Goal: Transaction & Acquisition: Book appointment/travel/reservation

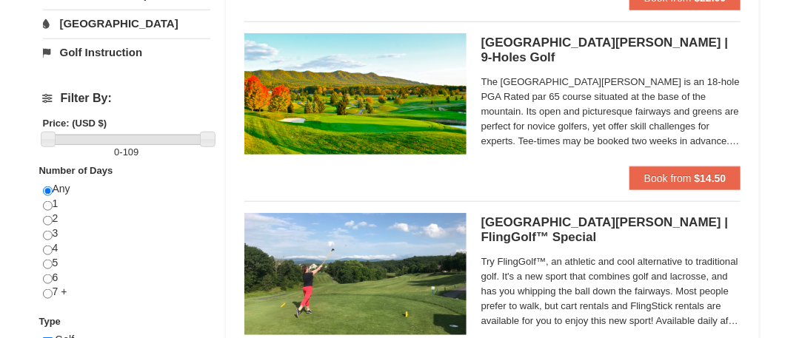
scroll to position [518, 0]
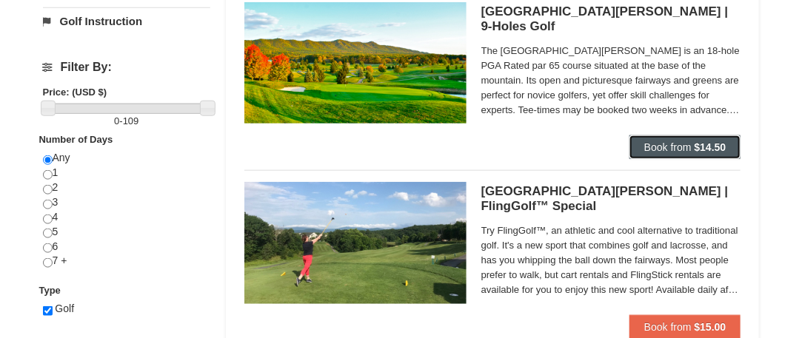
click at [665, 145] on span "Book from" at bounding box center [667, 147] width 47 height 12
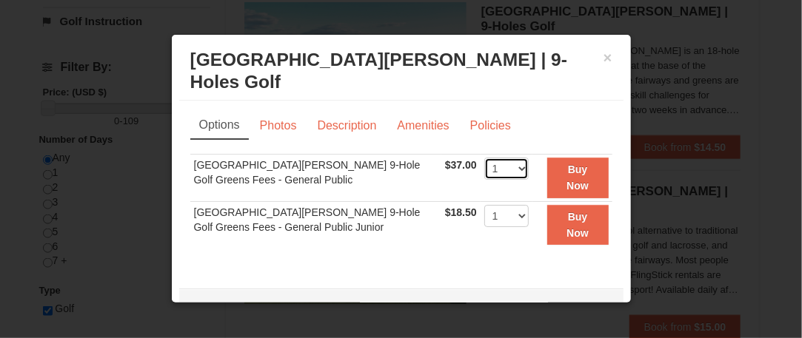
click at [509, 169] on select "1 2 3 4" at bounding box center [506, 169] width 44 height 22
click at [369, 124] on link "Description" at bounding box center [346, 126] width 78 height 28
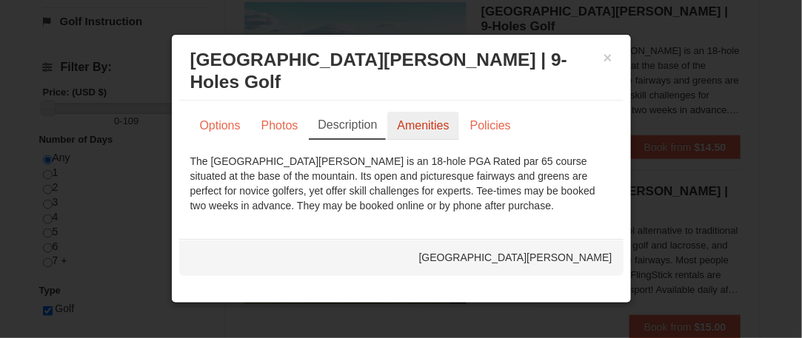
click at [423, 126] on link "Amenities" at bounding box center [422, 126] width 71 height 28
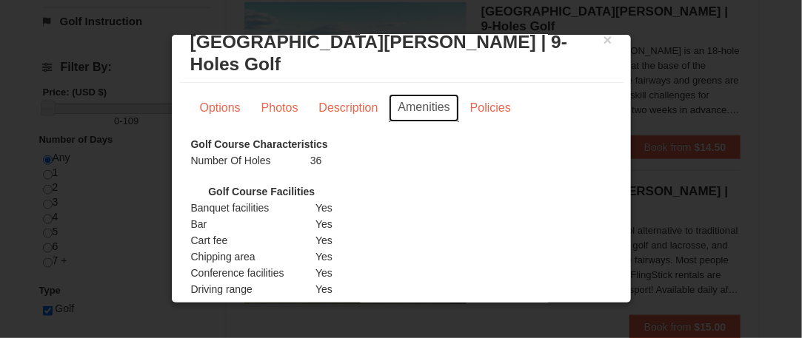
scroll to position [0, 0]
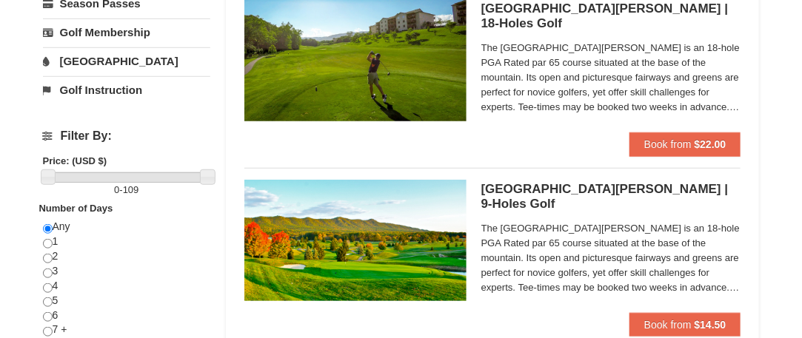
scroll to position [370, 0]
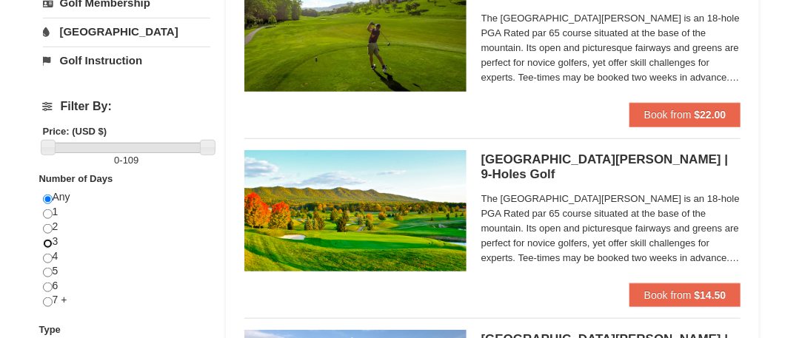
click at [51, 241] on input "radio" at bounding box center [48, 244] width 10 height 10
radio input "true"
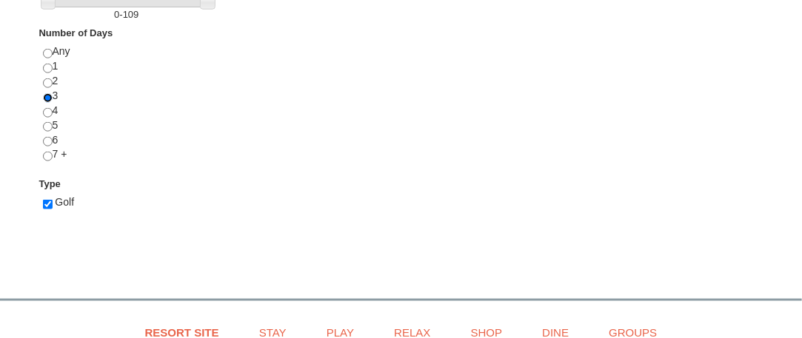
scroll to position [518, 0]
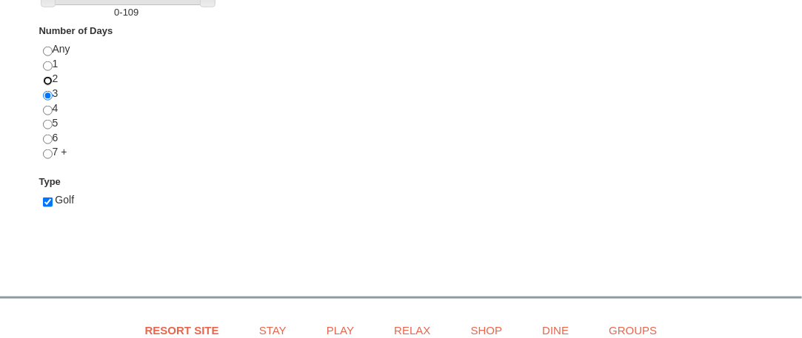
click at [45, 76] on input "radio" at bounding box center [48, 81] width 10 height 10
radio input "true"
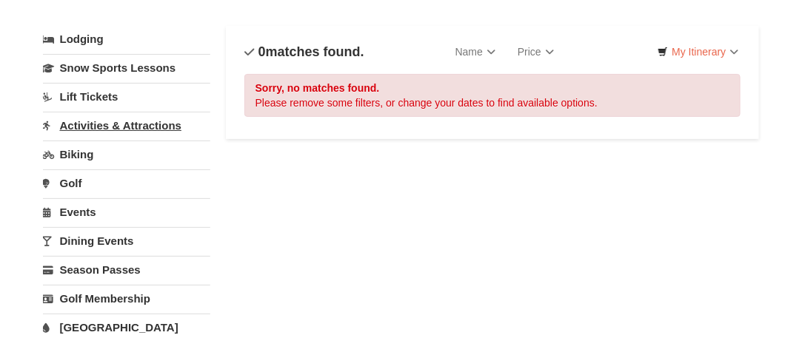
scroll to position [148, 0]
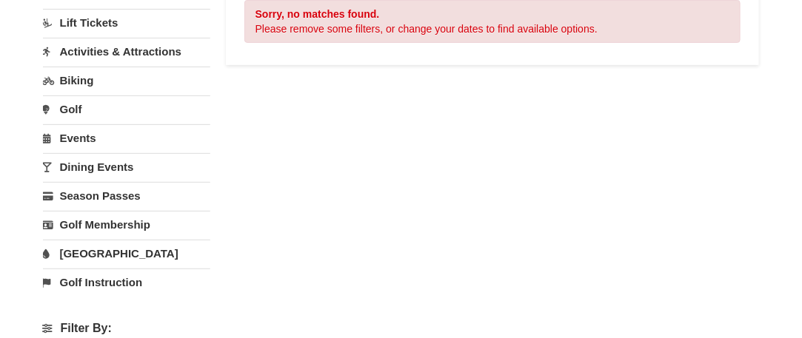
click at [85, 165] on link "Dining Events" at bounding box center [127, 166] width 168 height 27
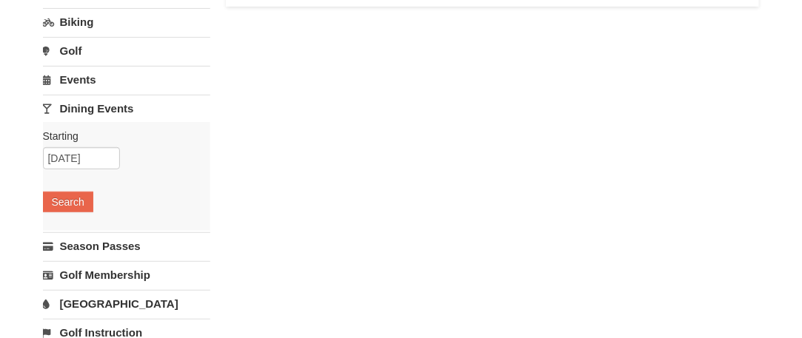
scroll to position [296, 0]
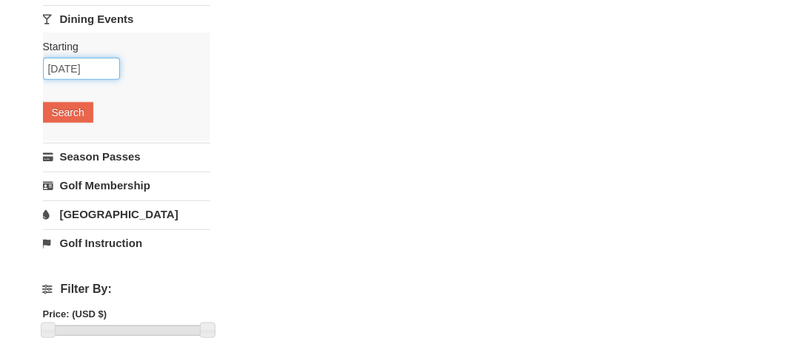
click at [111, 69] on input "09/23/2025" at bounding box center [81, 69] width 77 height 22
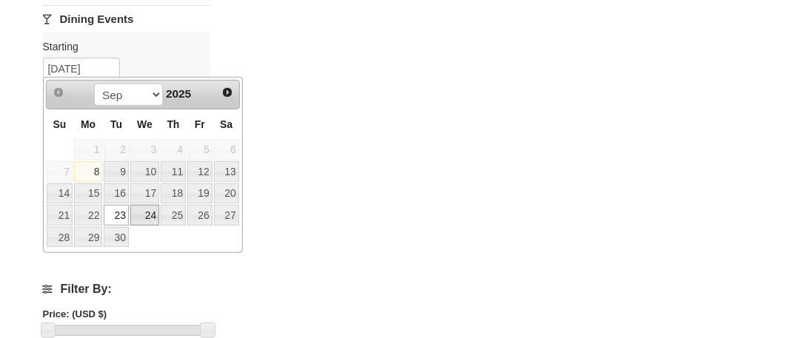
click at [152, 211] on link "24" at bounding box center [144, 215] width 29 height 21
type input "[DATE]"
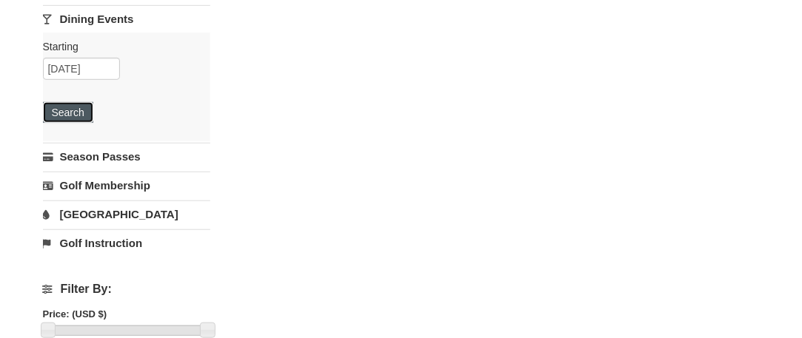
click at [77, 110] on button "Search" at bounding box center [68, 112] width 50 height 21
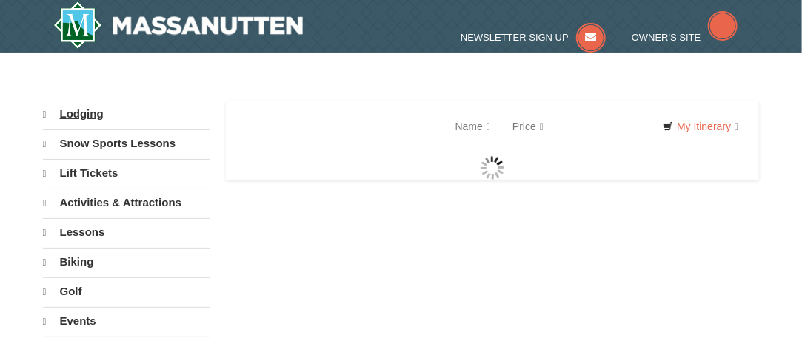
select select "9"
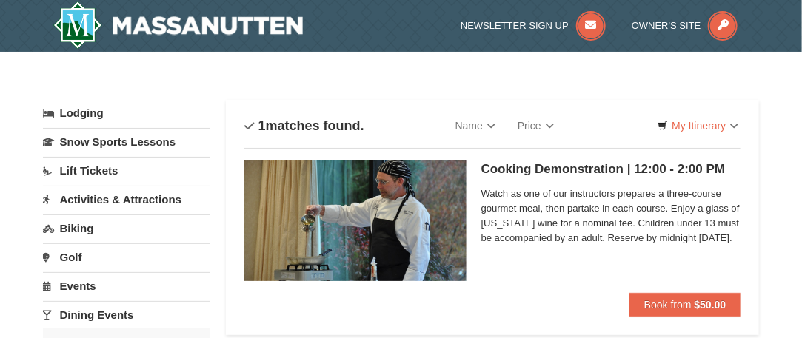
scroll to position [148, 0]
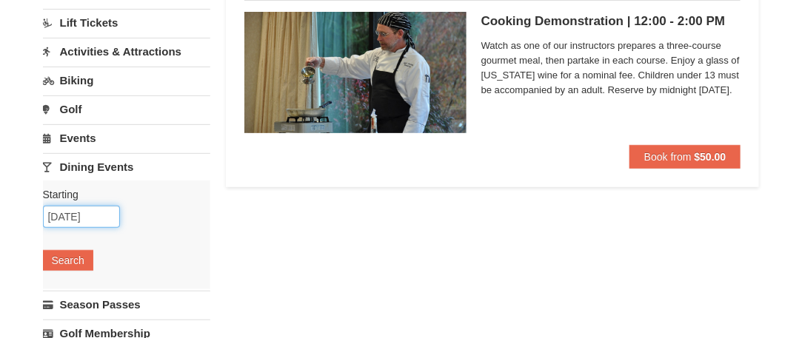
click at [102, 212] on input "09/24/2025" at bounding box center [81, 217] width 77 height 22
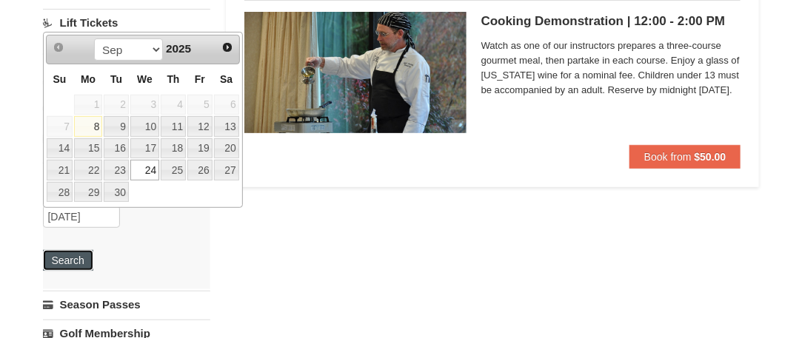
click at [61, 261] on button "Search" at bounding box center [68, 260] width 50 height 21
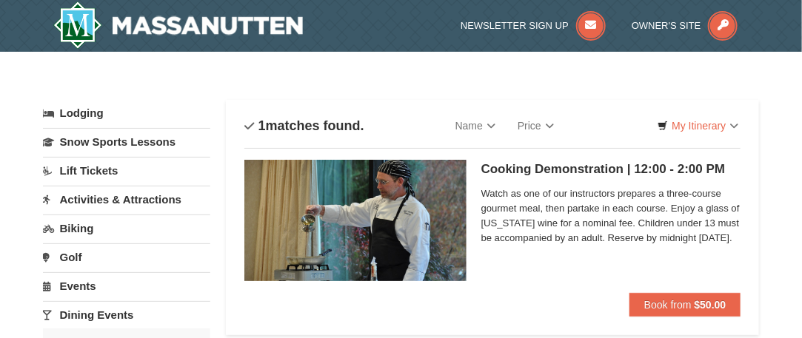
scroll to position [74, 0]
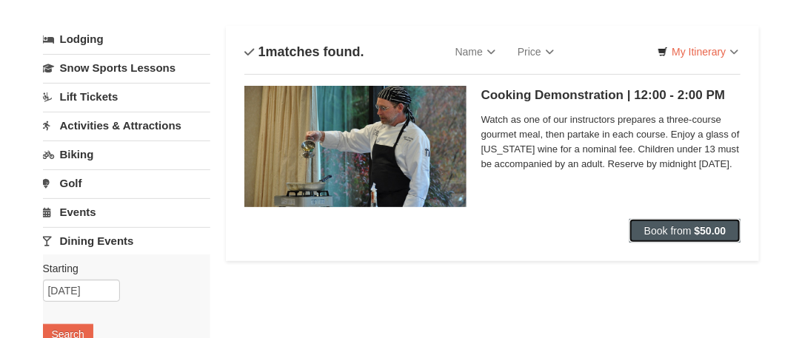
click at [665, 231] on span "Book from" at bounding box center [667, 231] width 47 height 12
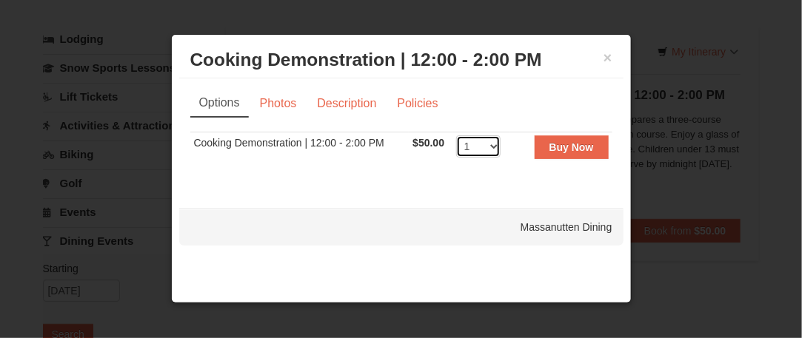
click at [495, 146] on select "1 2 3 4 5 6 7 8 9 10 11 12 13 14 15 16 17 18 19 20 21 22 23 24 25 26 27 28 29 3…" at bounding box center [478, 146] width 44 height 22
select select "2"
click at [456, 135] on select "1 2 3 4 5 6 7 8 9 10 11 12 13 14 15 16 17 18 19 20 21 22 23 24 25 26 27 28 29 3…" at bounding box center [478, 146] width 44 height 22
click at [352, 103] on link "Description" at bounding box center [346, 104] width 78 height 28
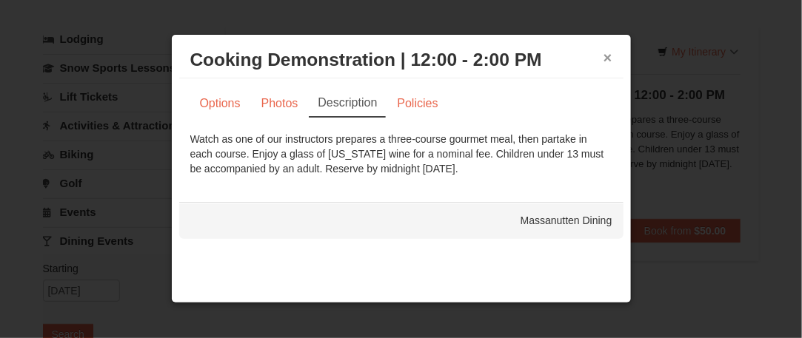
click at [608, 59] on button "×" at bounding box center [607, 57] width 9 height 15
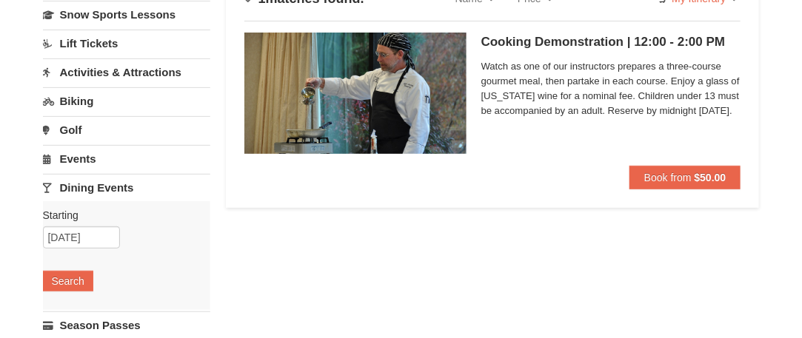
scroll to position [148, 0]
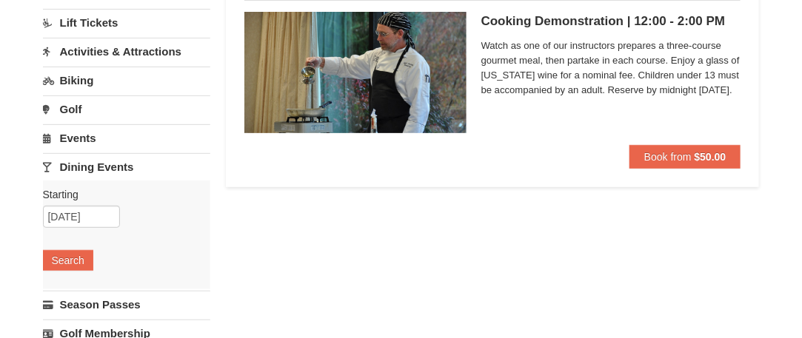
click at [90, 167] on link "Dining Events" at bounding box center [127, 166] width 168 height 27
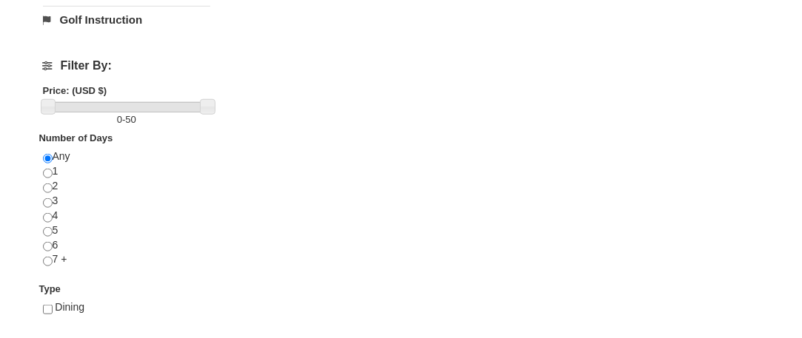
scroll to position [444, 0]
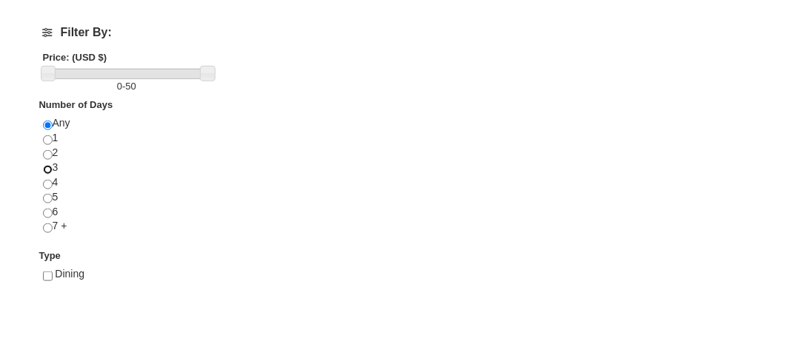
click at [47, 168] on input "radio" at bounding box center [48, 170] width 10 height 10
radio input "true"
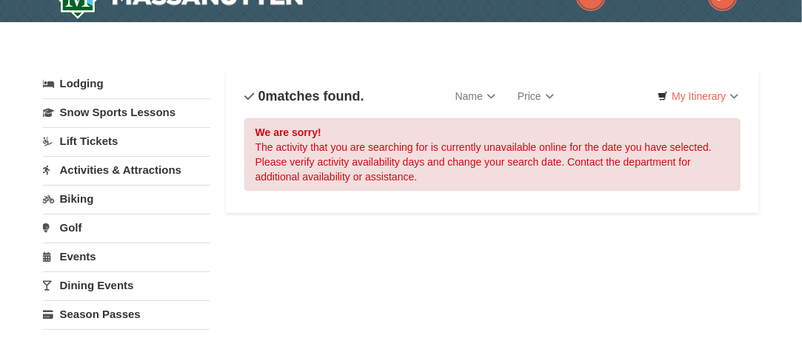
scroll to position [0, 0]
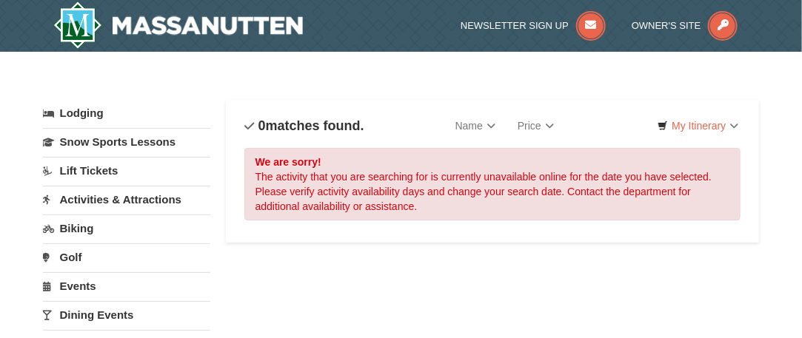
click at [92, 286] on link "Events" at bounding box center [127, 285] width 168 height 27
